Goal: Share content: Share content

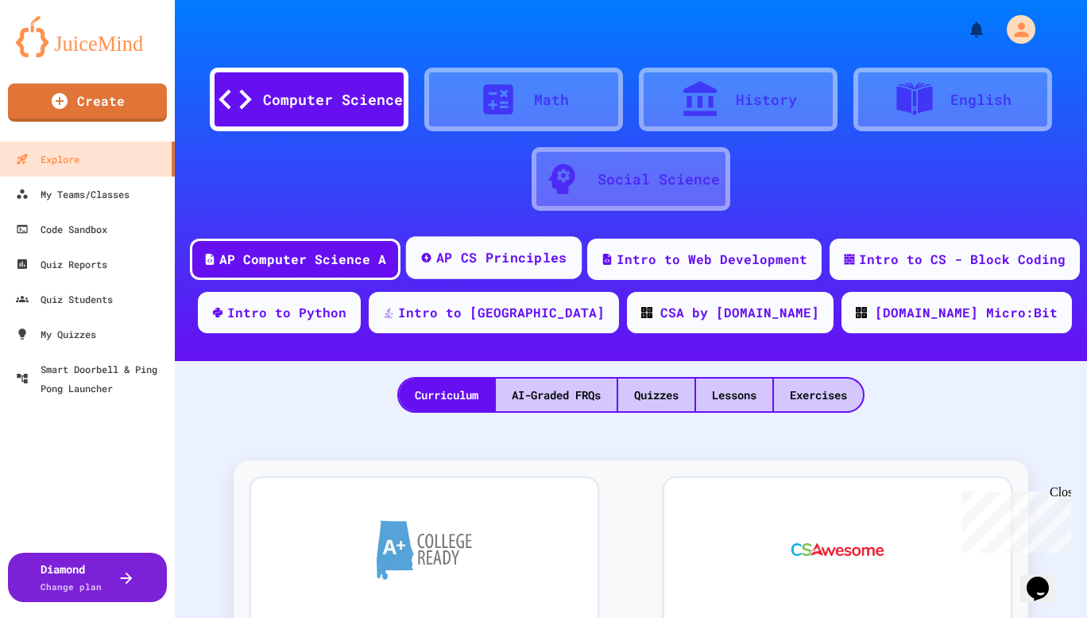
click at [482, 271] on div "AP CS Principles" at bounding box center [494, 257] width 176 height 43
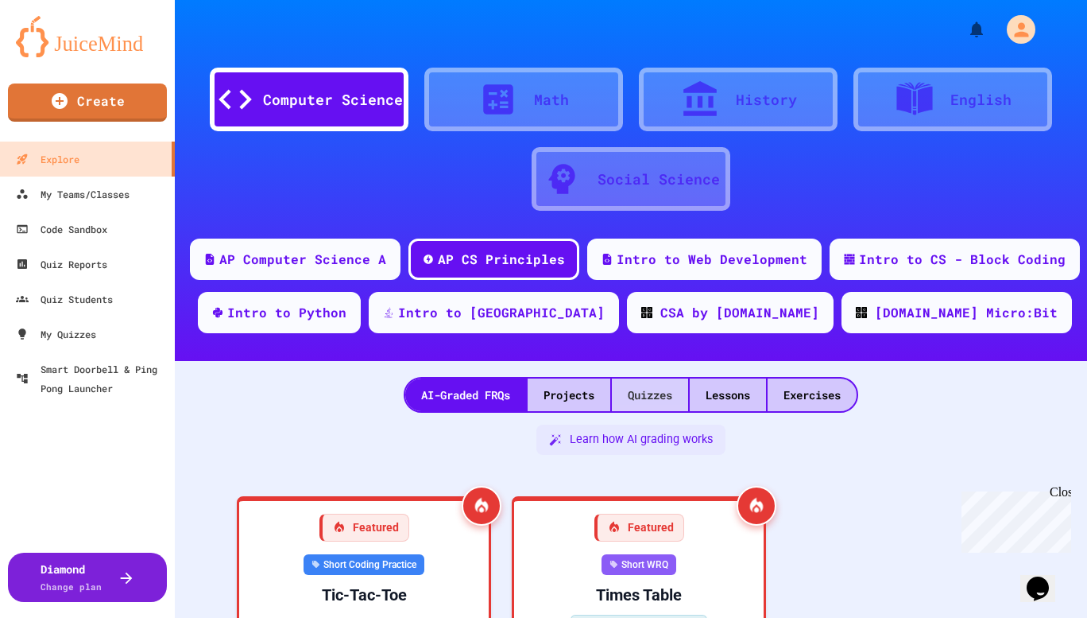
click at [651, 385] on div "Quizzes" at bounding box center [650, 394] width 76 height 33
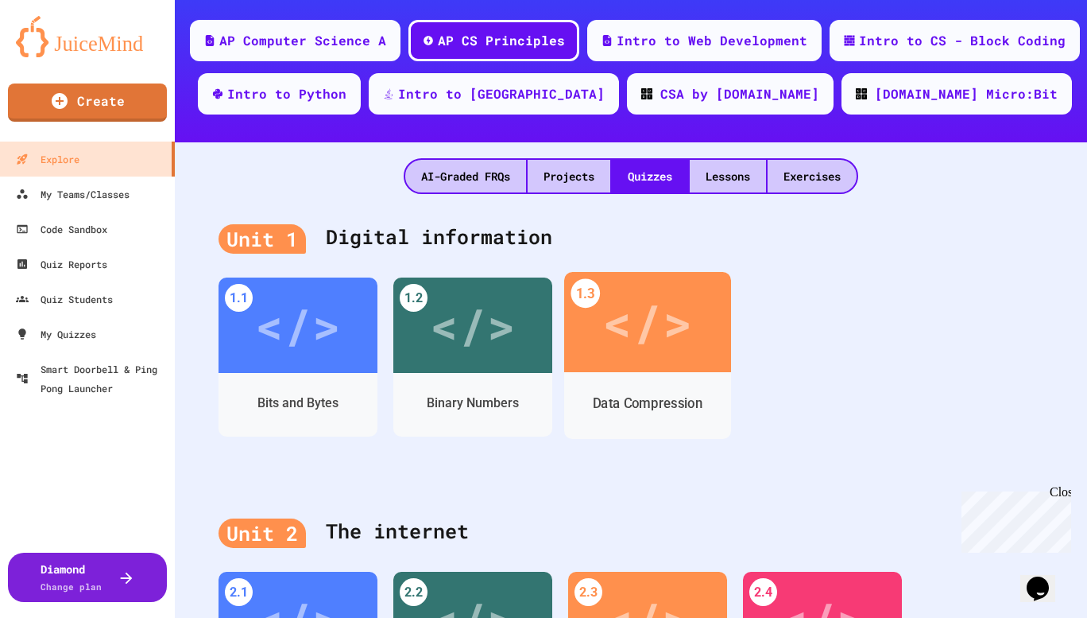
scroll to position [457, 0]
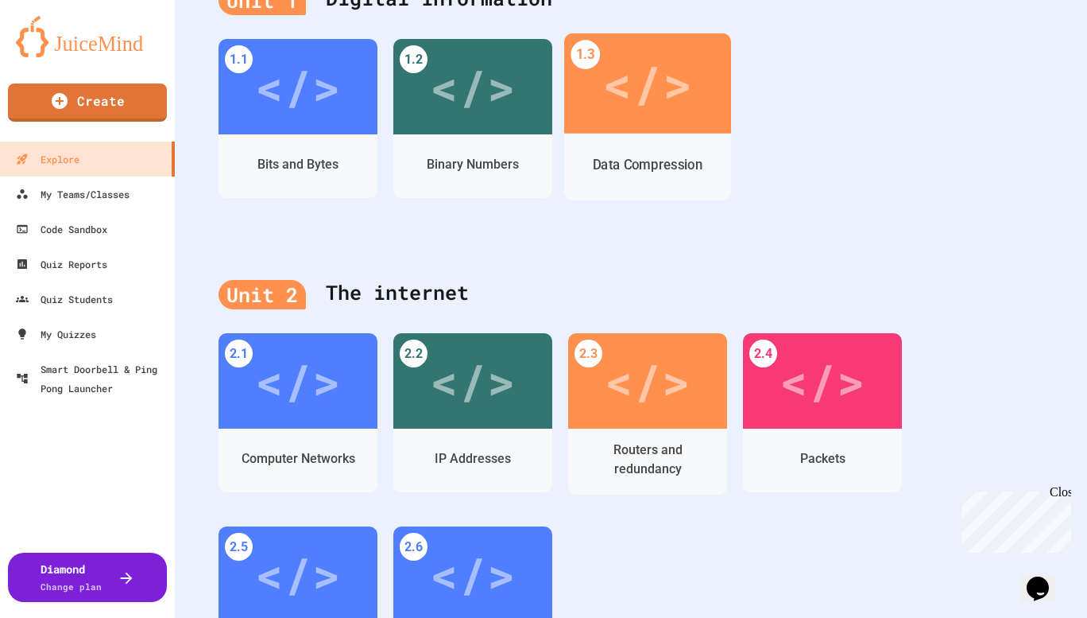
click at [645, 88] on div "</>" at bounding box center [648, 84] width 90 height 76
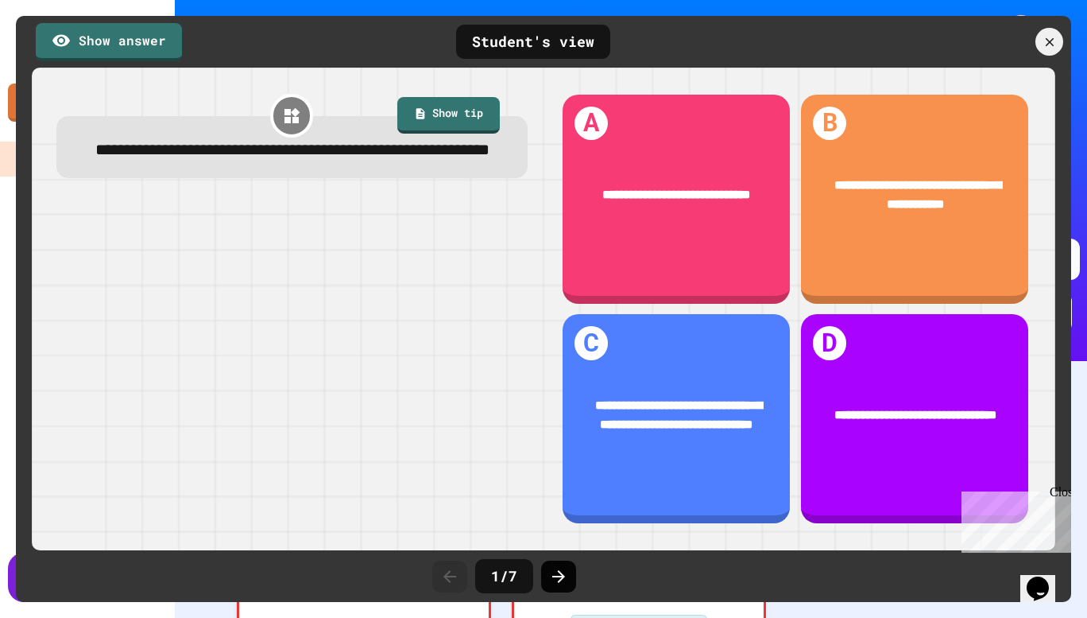
click at [564, 582] on icon at bounding box center [558, 576] width 19 height 19
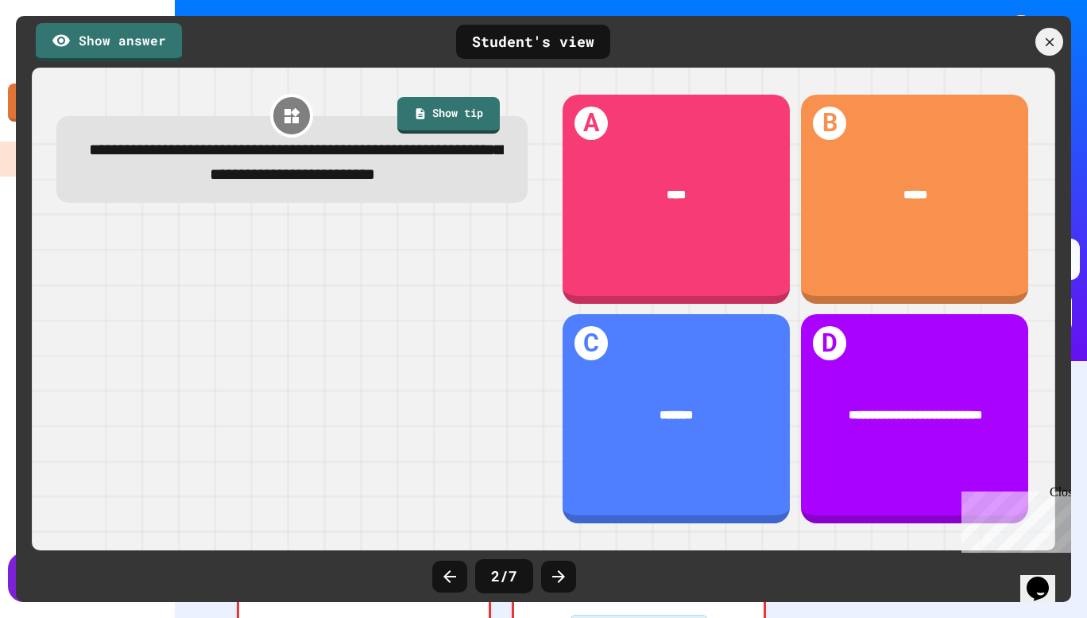
click at [564, 582] on icon at bounding box center [558, 576] width 19 height 19
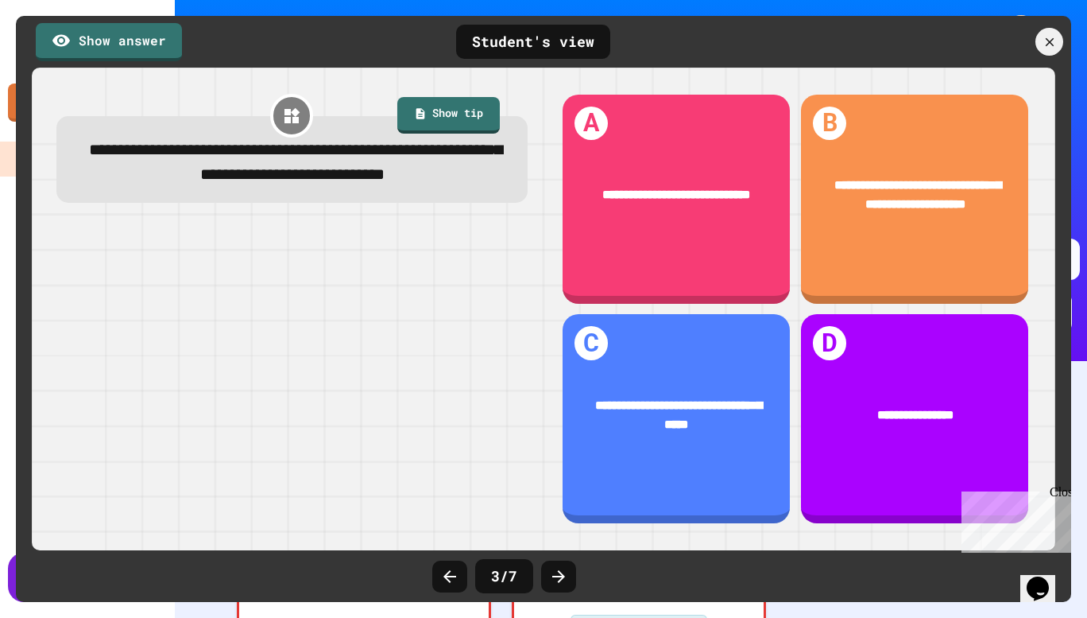
click at [564, 582] on icon at bounding box center [558, 576] width 19 height 19
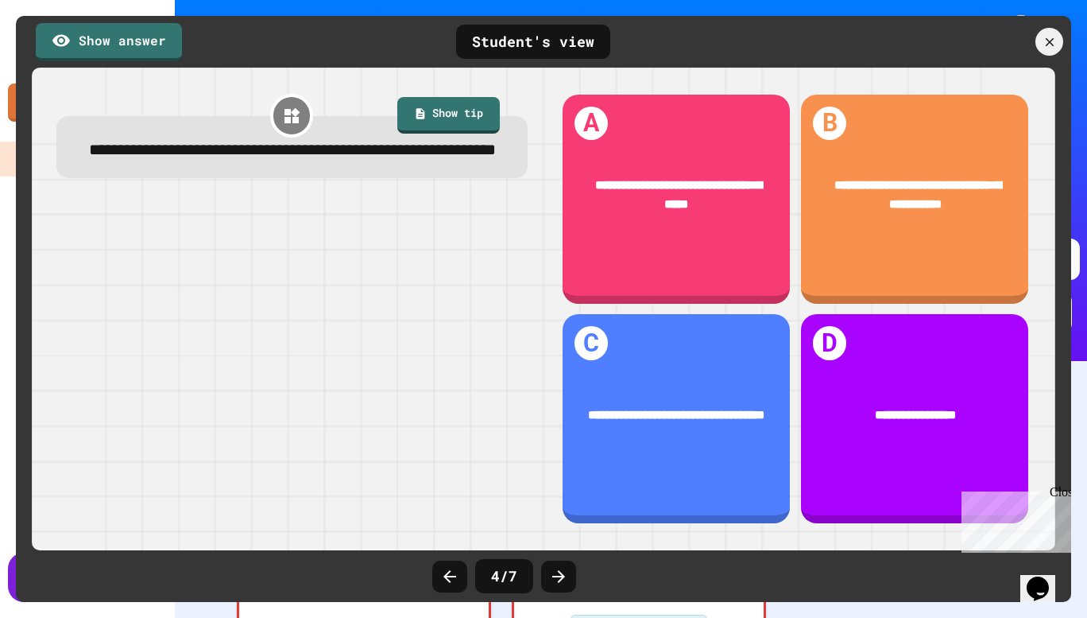
click at [564, 582] on icon at bounding box center [558, 576] width 19 height 19
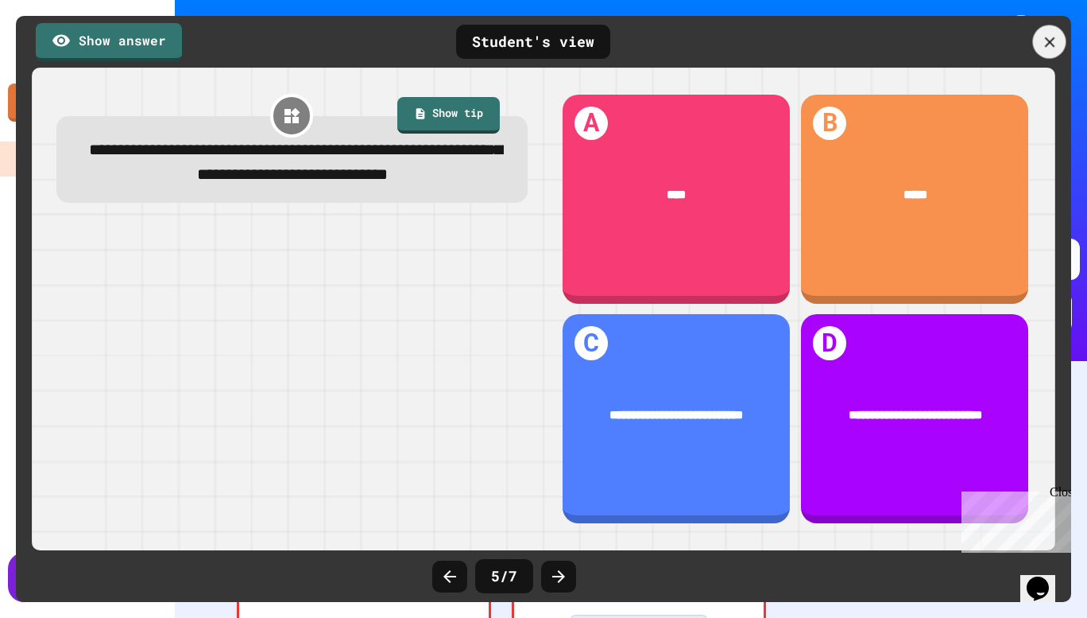
click at [1052, 37] on icon at bounding box center [1049, 41] width 17 height 17
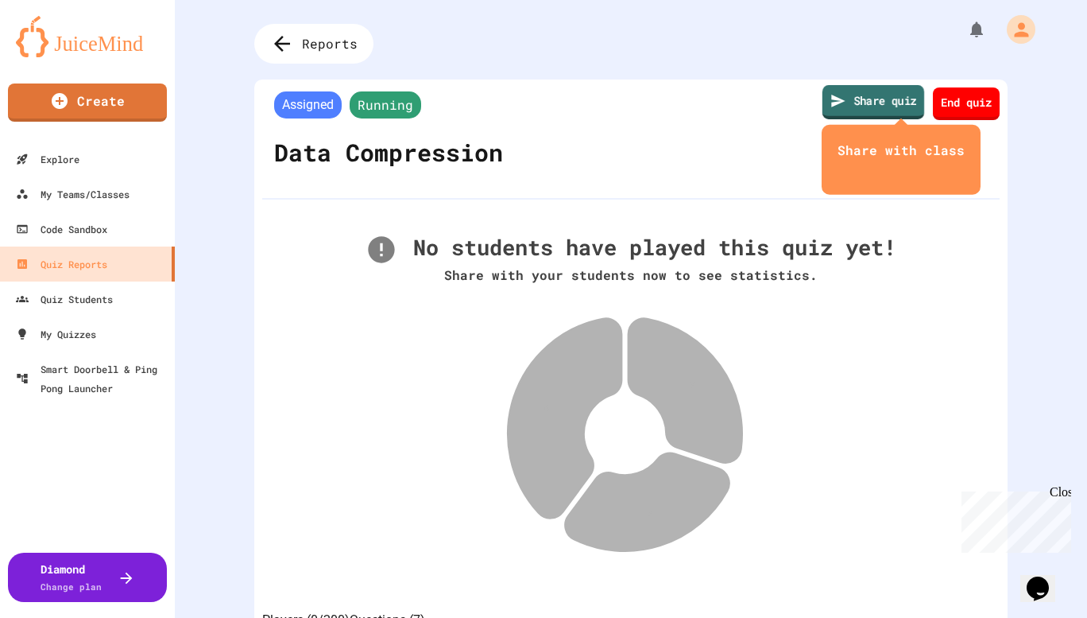
click at [853, 95] on link "Share quiz" at bounding box center [874, 102] width 102 height 34
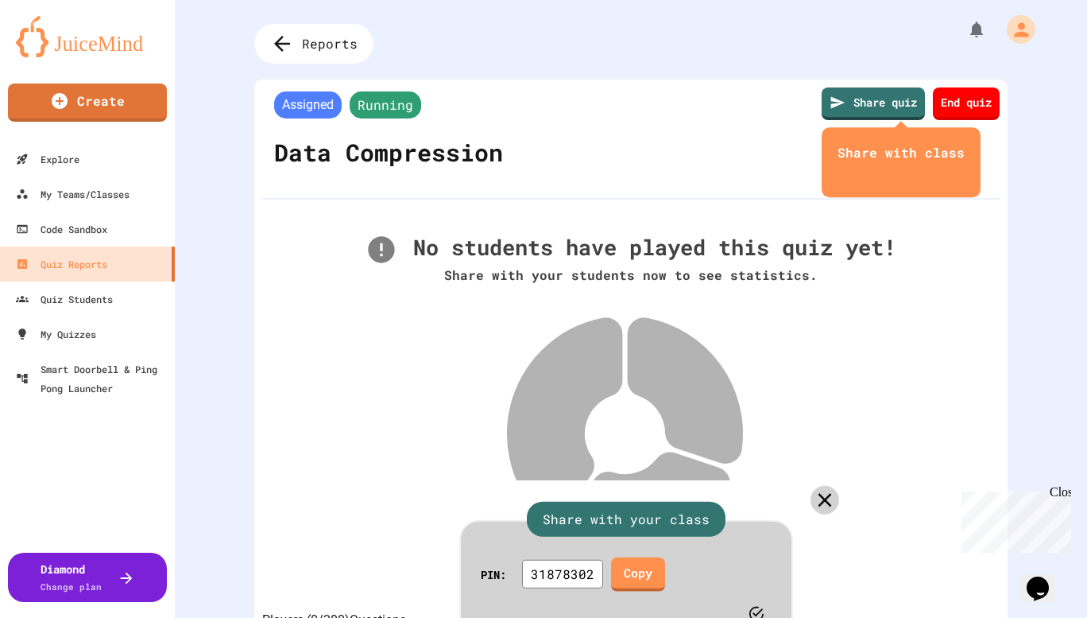
click at [814, 488] on icon at bounding box center [825, 499] width 23 height 23
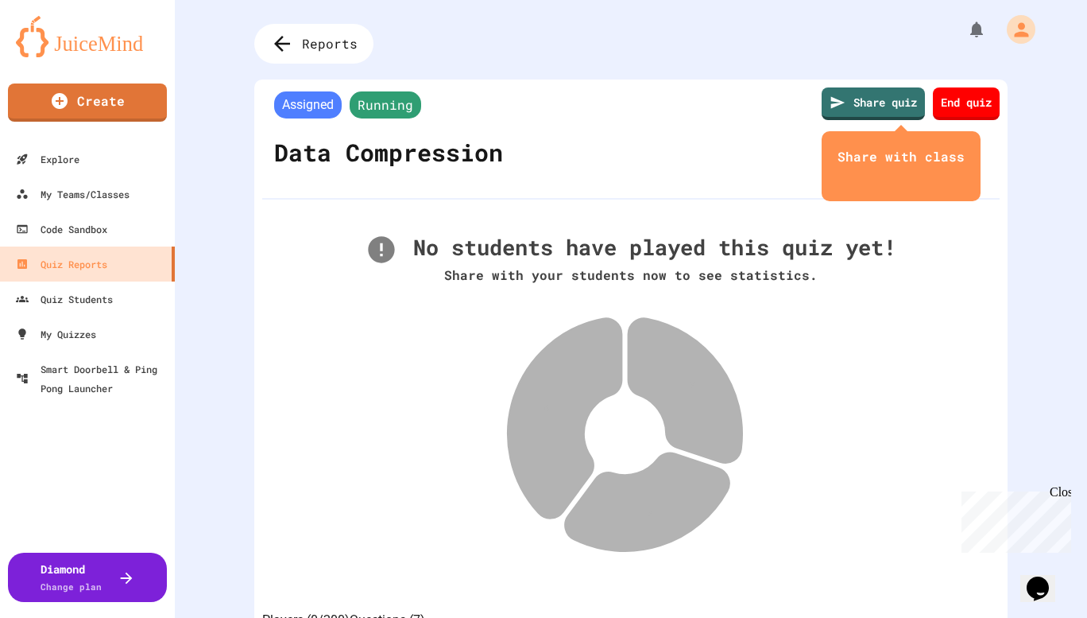
click at [109, 44] on img at bounding box center [87, 36] width 143 height 41
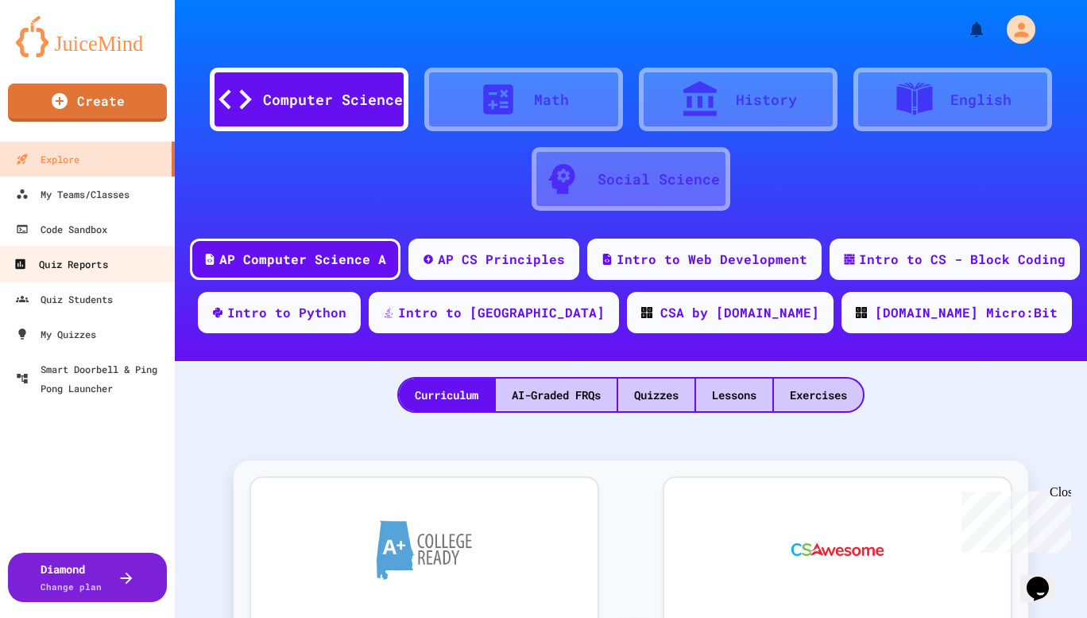
click at [83, 263] on div "Quiz Reports" at bounding box center [61, 264] width 94 height 20
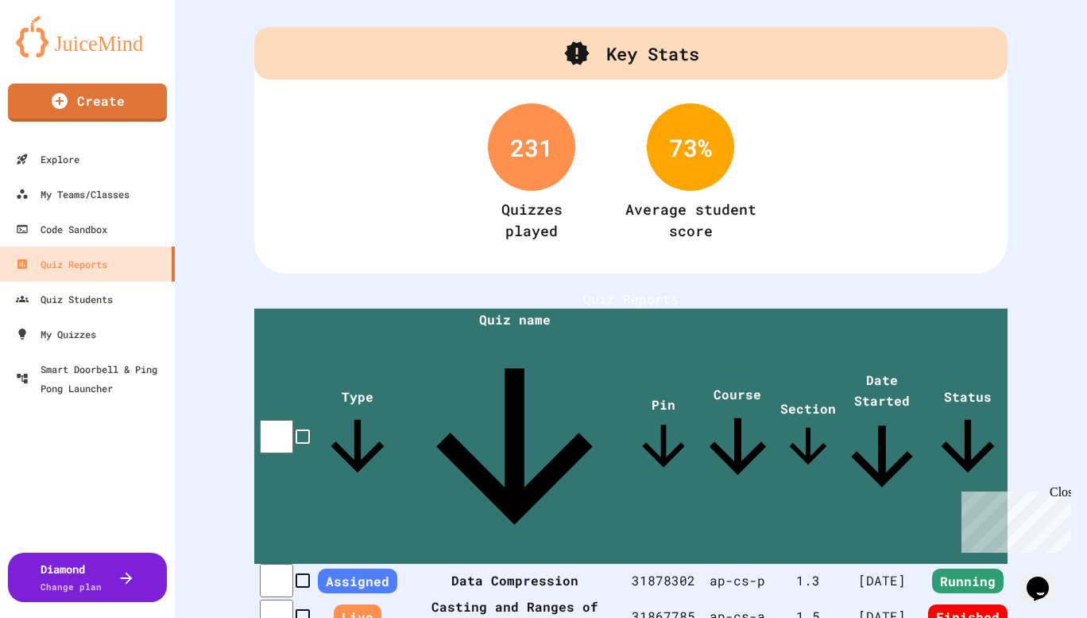
scroll to position [79, 0]
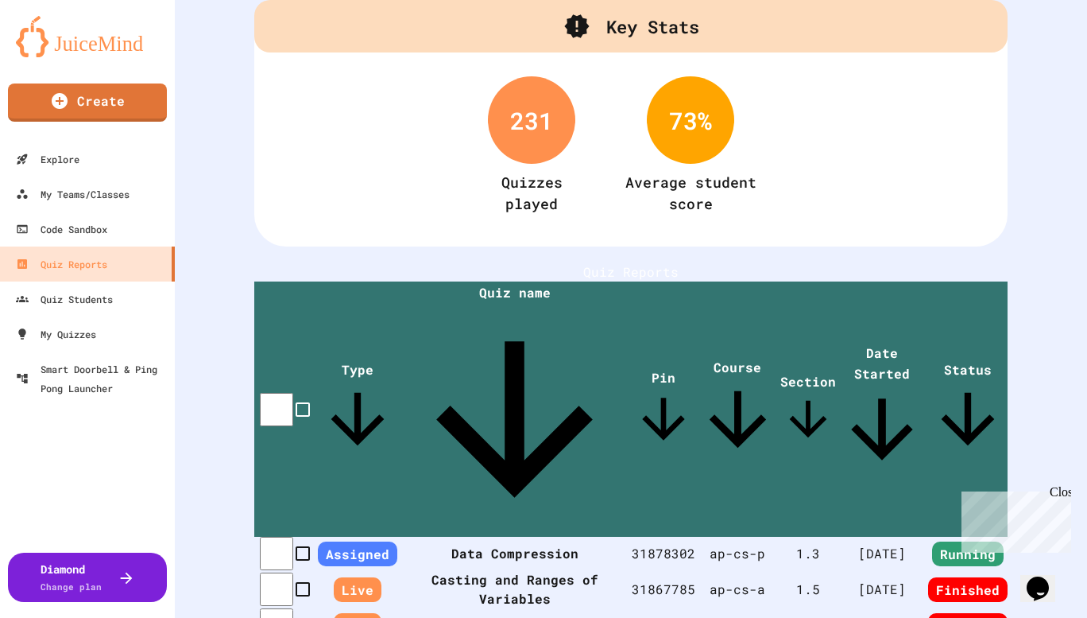
click at [485, 537] on th "Data Compression" at bounding box center [514, 553] width 234 height 33
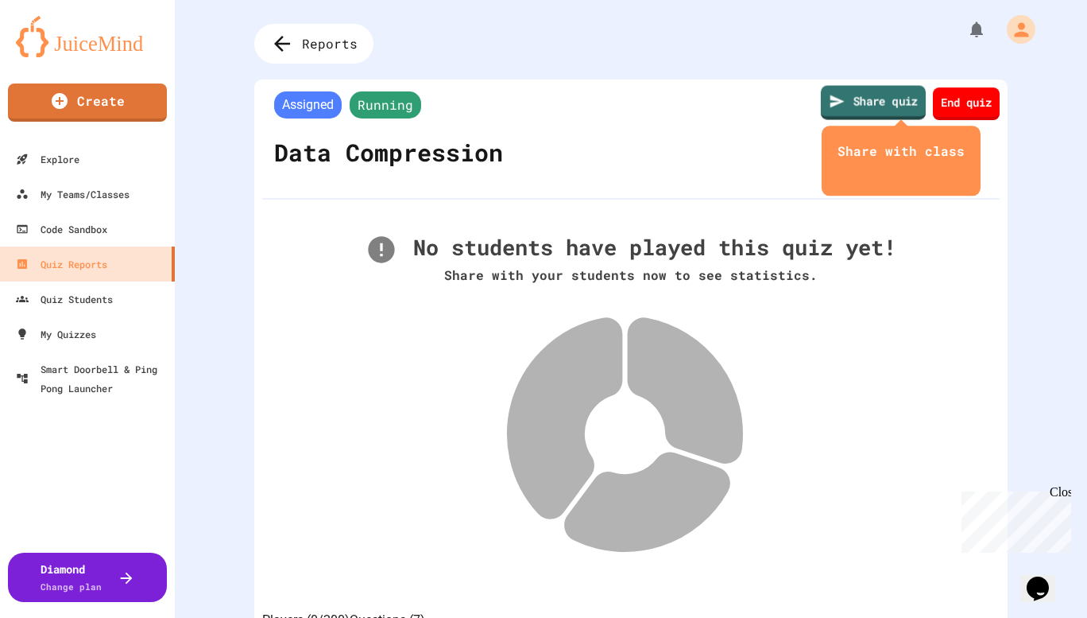
click at [862, 99] on link "Share quiz" at bounding box center [873, 103] width 105 height 34
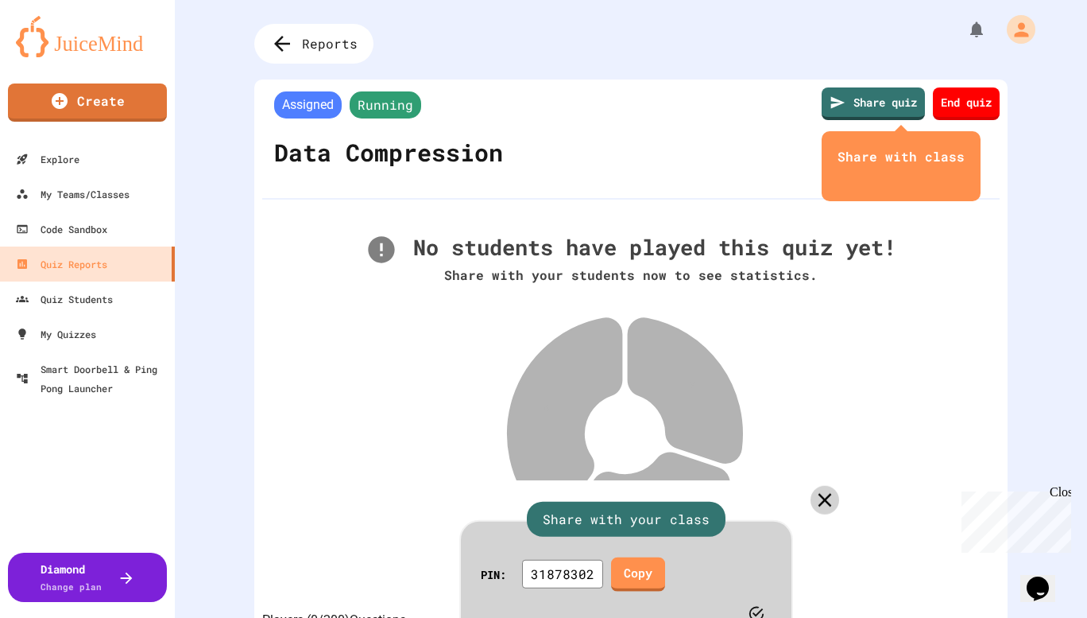
click at [815, 488] on icon at bounding box center [825, 499] width 23 height 23
